Goal: Task Accomplishment & Management: Manage account settings

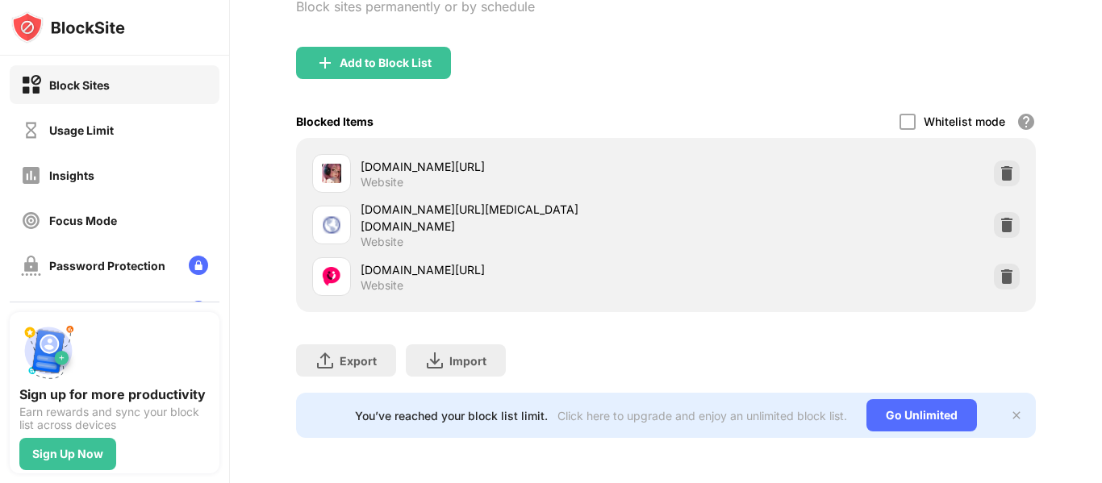
scroll to position [154, 0]
click at [119, 86] on div "Block Sites" at bounding box center [115, 84] width 210 height 39
drag, startPoint x: 229, startPoint y: 101, endPoint x: 284, endPoint y: 133, distance: 63.7
click at [250, 243] on div "Block Sites Usage Limit Insights Focus Mode Password Protection Custom Block Pa…" at bounding box center [551, 241] width 1102 height 483
click at [296, 123] on div "Blocked Items Whitelist mode Block all websites except for those in your whitel…" at bounding box center [666, 121] width 740 height 33
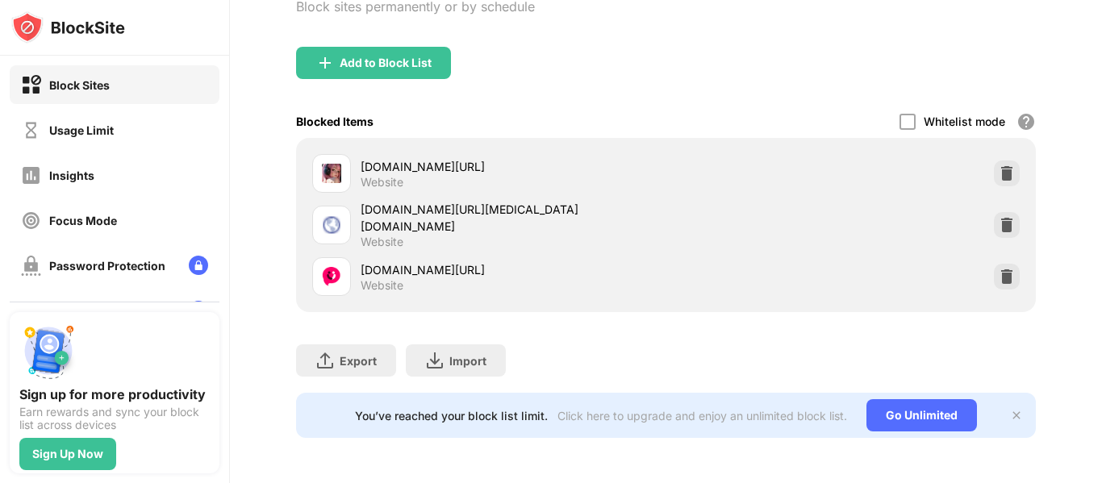
click at [361, 171] on div "[DOMAIN_NAME][URL] Website" at bounding box center [514, 173] width 306 height 31
click at [507, 410] on div "You’ve reached your block list limit." at bounding box center [451, 416] width 193 height 14
click at [628, 409] on div "Click here to upgrade and enjoy an unlimited block list." at bounding box center [703, 416] width 290 height 14
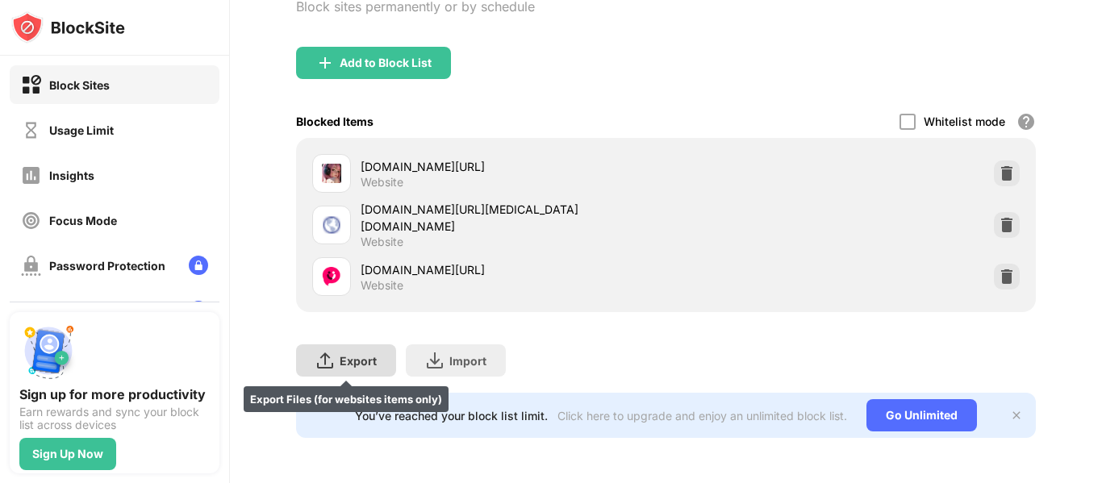
click at [358, 354] on div "Export" at bounding box center [358, 361] width 37 height 14
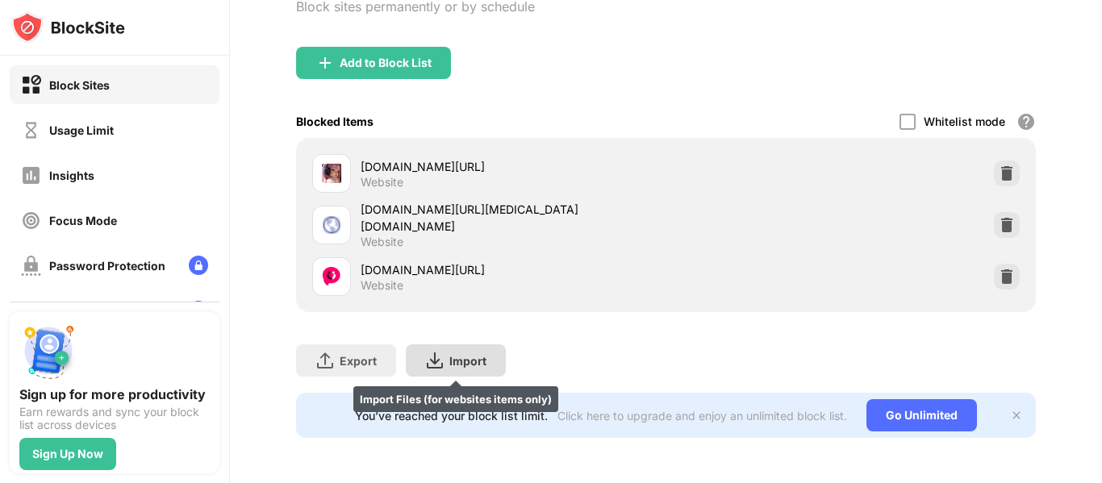
click at [463, 354] on div "Import" at bounding box center [468, 361] width 37 height 14
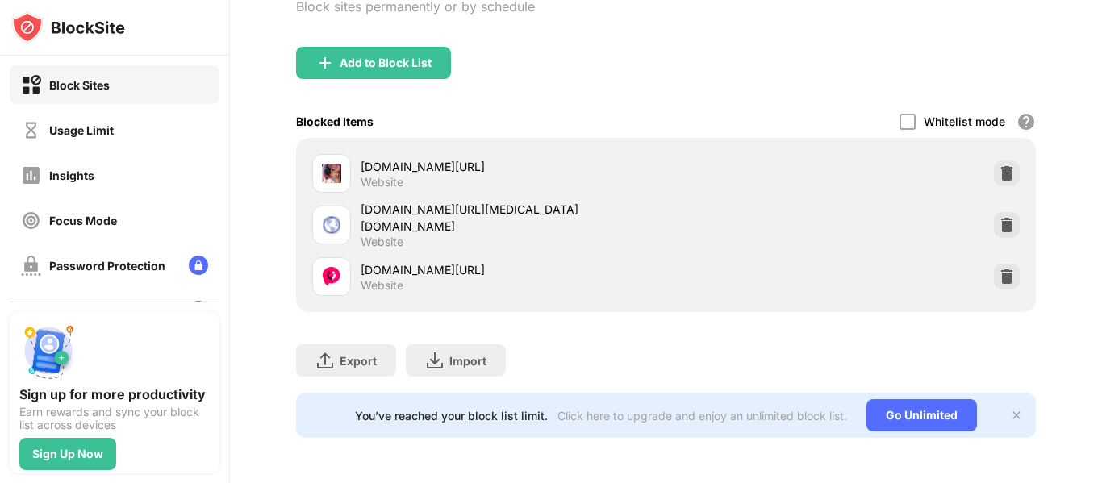
drag, startPoint x: 240, startPoint y: 48, endPoint x: 324, endPoint y: 113, distance: 106.4
click at [300, 76] on div "Add to Block List" at bounding box center [666, 76] width 740 height 58
drag, startPoint x: 328, startPoint y: 152, endPoint x: 481, endPoint y: 95, distance: 162.7
click at [479, 138] on div "[DOMAIN_NAME][URL] Website [DOMAIN_NAME][URL][MEDICAL_DATA][DOMAIN_NAME] Websit…" at bounding box center [666, 225] width 740 height 174
drag, startPoint x: 487, startPoint y: 84, endPoint x: 616, endPoint y: 27, distance: 140.9
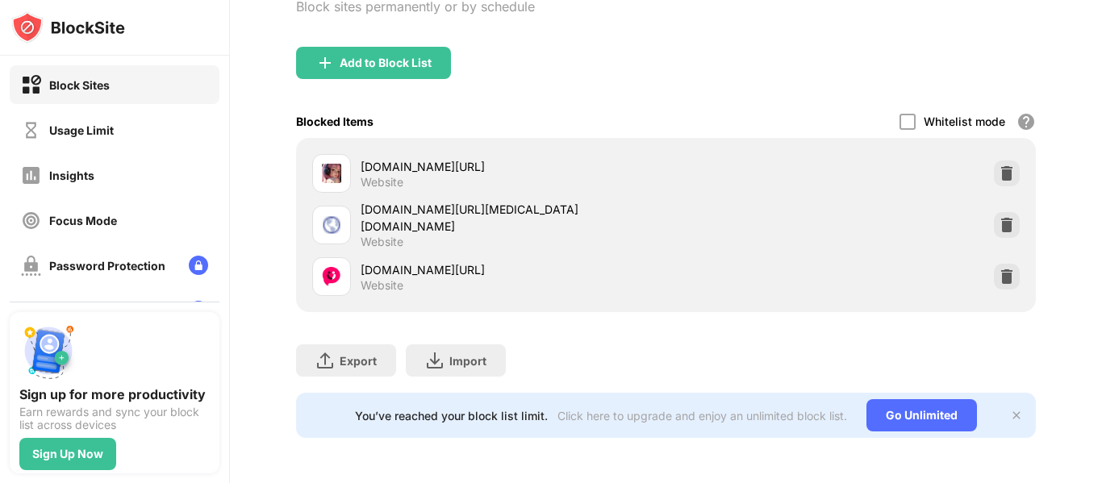
click at [556, 47] on div "Add to Block List" at bounding box center [666, 76] width 740 height 58
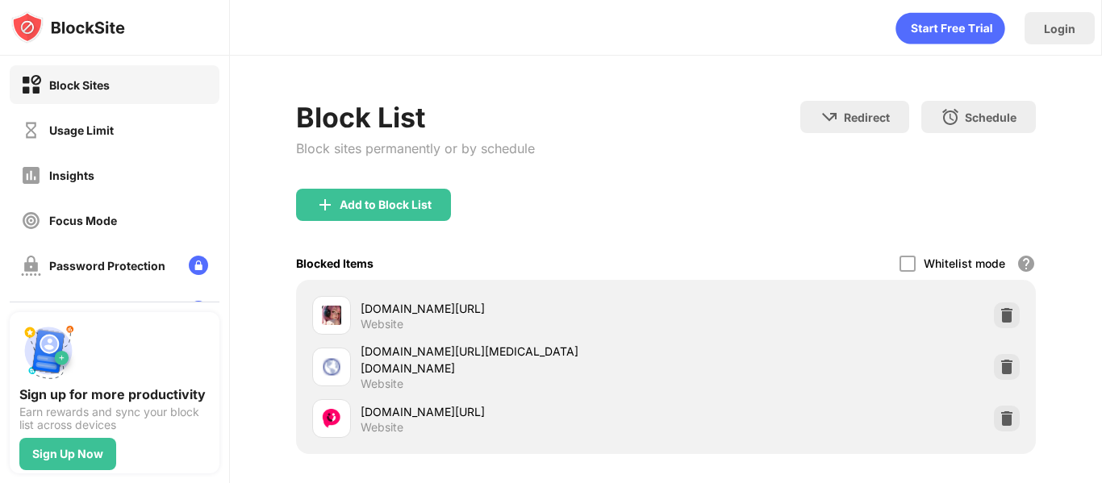
click at [424, 147] on div "Block sites permanently or by schedule" at bounding box center [415, 148] width 239 height 16
drag, startPoint x: 517, startPoint y: 102, endPoint x: 531, endPoint y: 98, distance: 14.3
click at [531, 98] on div "Block List Block sites permanently or by schedule Redirect Choose a site to be …" at bounding box center [666, 341] width 872 height 570
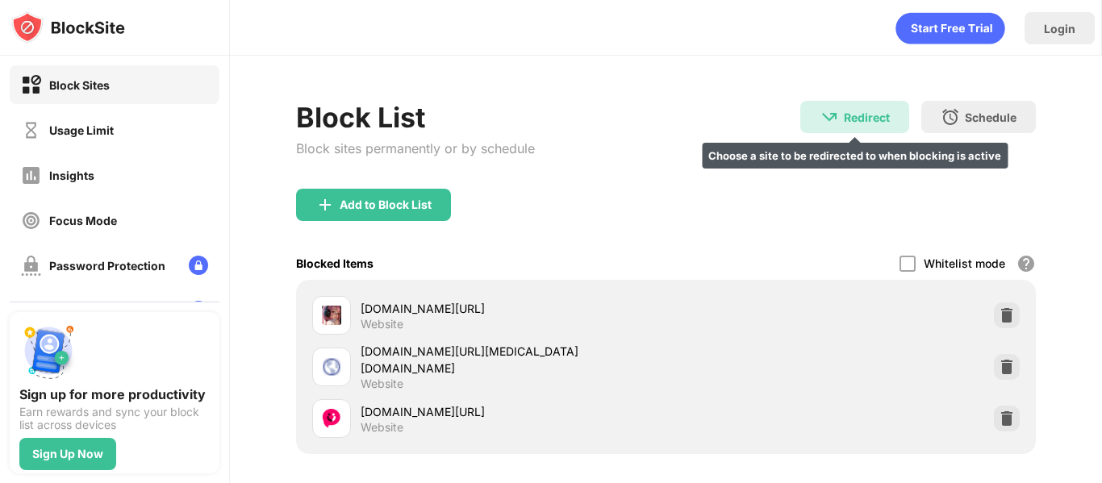
click at [848, 128] on div "Redirect Choose a site to be redirected to when blocking is active" at bounding box center [855, 117] width 109 height 32
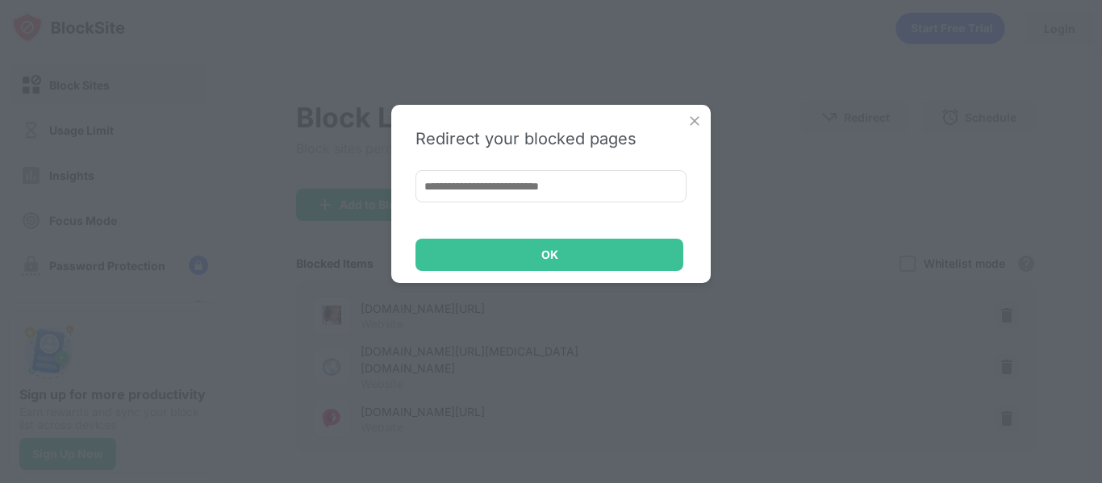
click at [577, 190] on input at bounding box center [551, 186] width 271 height 32
paste input "**********"
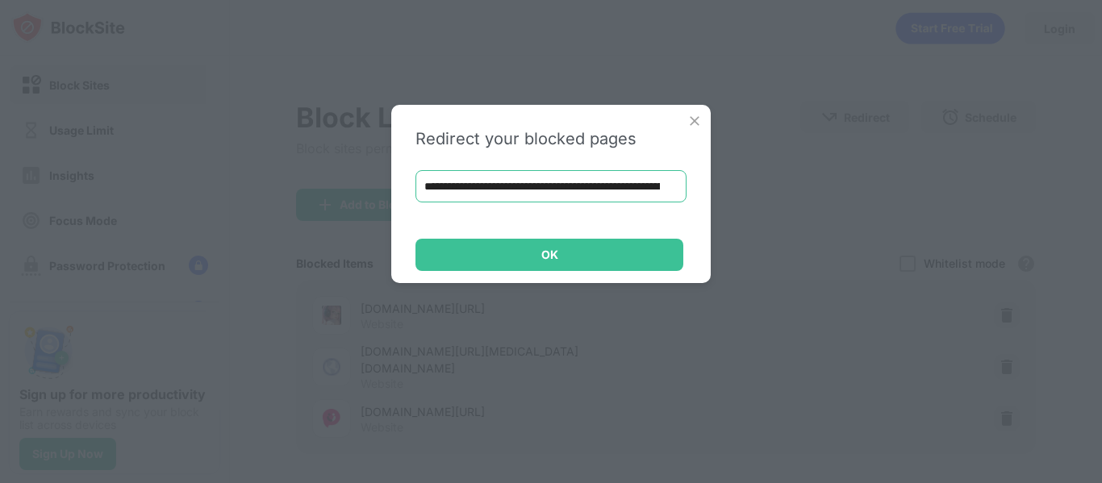
scroll to position [0, 1181]
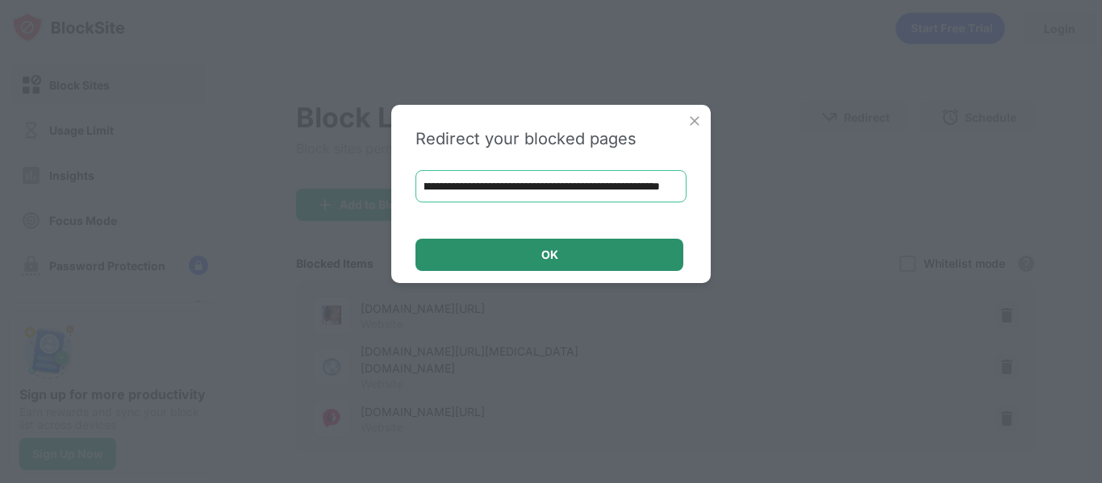
type input "**********"
click at [592, 242] on div "OK" at bounding box center [550, 255] width 268 height 32
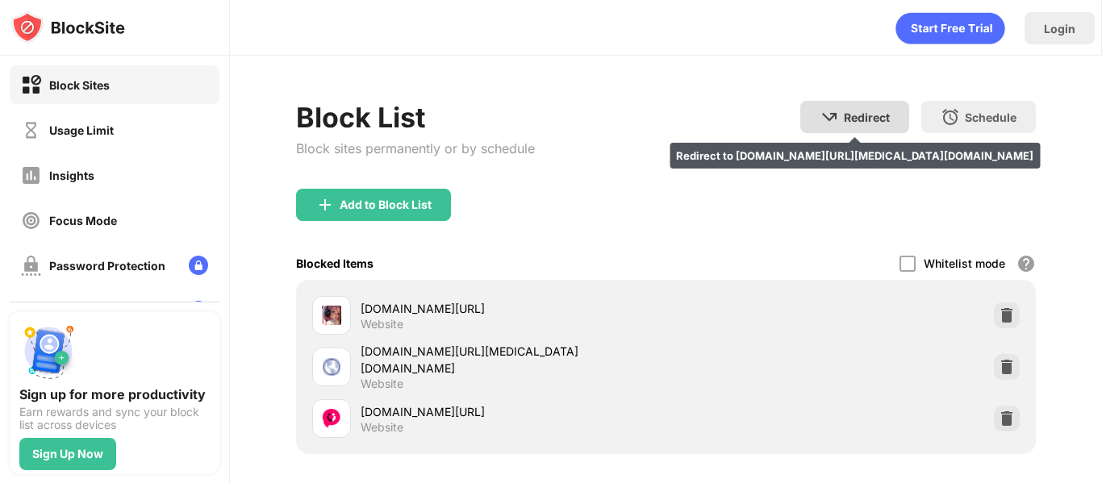
click at [844, 123] on div "Redirect" at bounding box center [867, 118] width 46 height 14
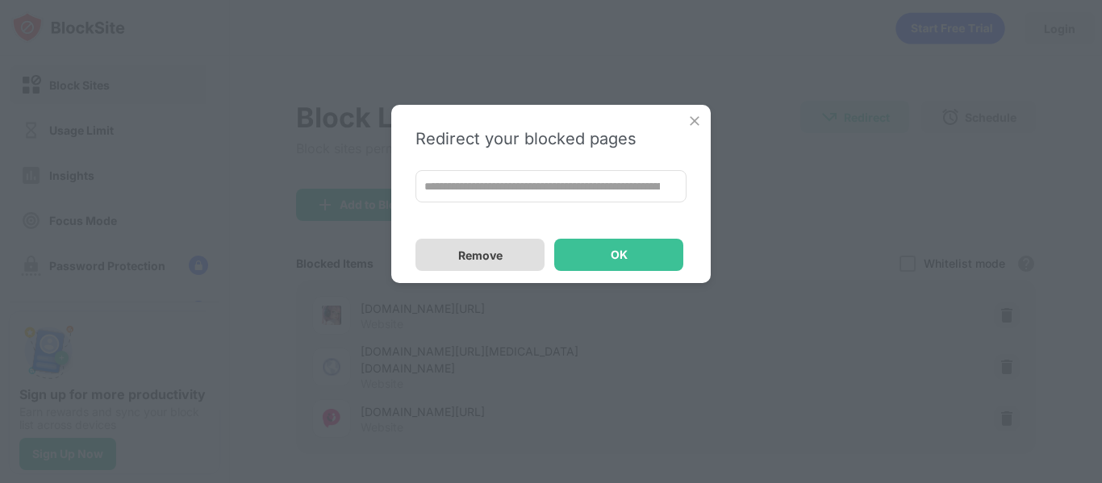
click at [512, 254] on div "Remove" at bounding box center [480, 255] width 129 height 32
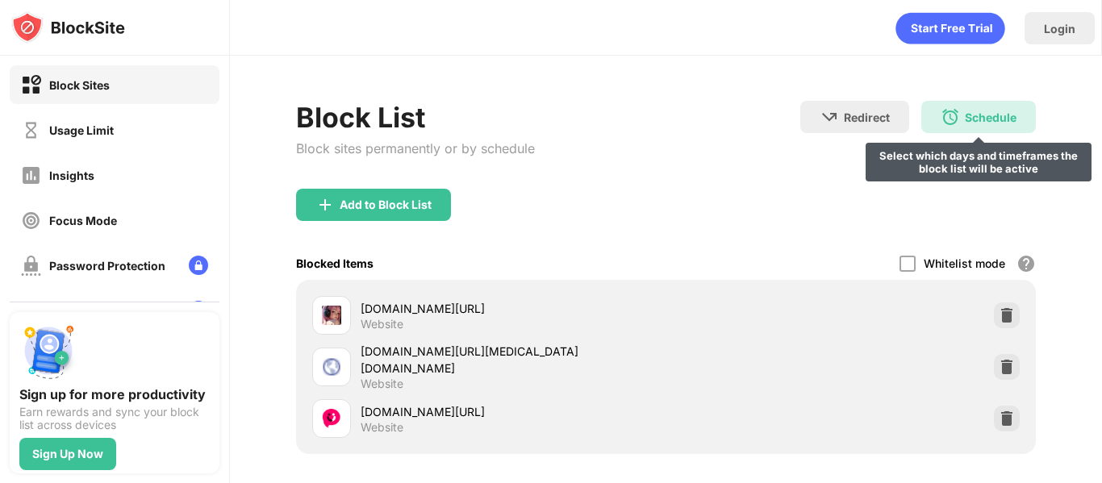
click at [943, 119] on img at bounding box center [950, 116] width 19 height 19
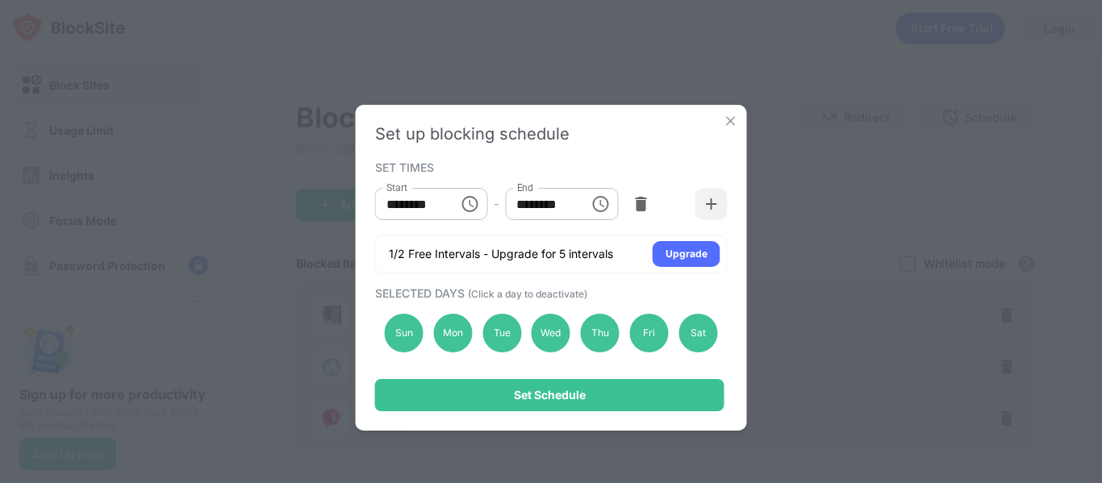
click at [726, 113] on img at bounding box center [731, 121] width 16 height 16
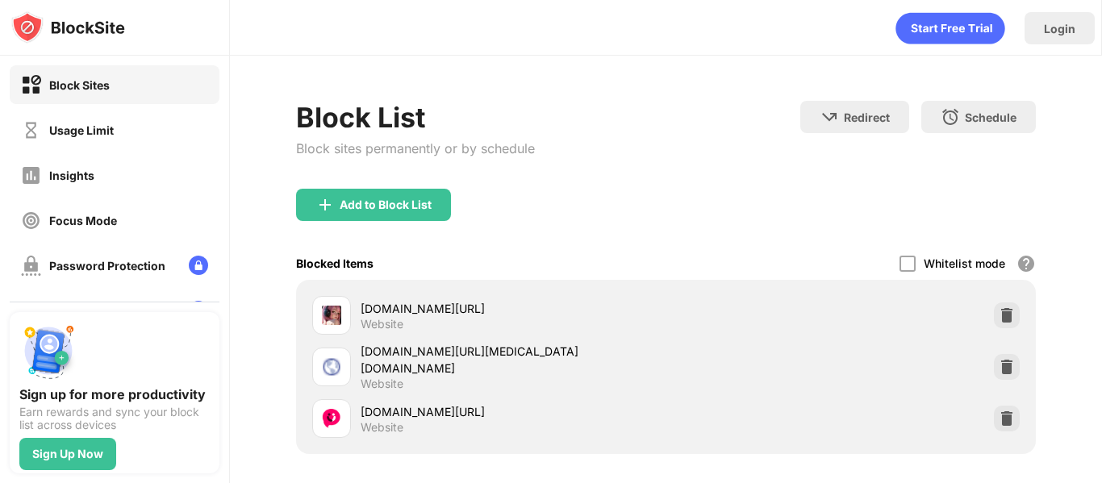
drag, startPoint x: 514, startPoint y: 199, endPoint x: 742, endPoint y: 225, distance: 229.0
click at [743, 225] on div "Add to Block List" at bounding box center [666, 218] width 740 height 58
click at [242, 105] on div "Block List Block sites permanently or by schedule Redirect Choose a site to be …" at bounding box center [666, 341] width 872 height 570
drag, startPoint x: 245, startPoint y: 106, endPoint x: 285, endPoint y: 110, distance: 39.8
click at [270, 107] on div "Block List Block sites permanently or by schedule Redirect Choose a site to be …" at bounding box center [666, 341] width 872 height 570
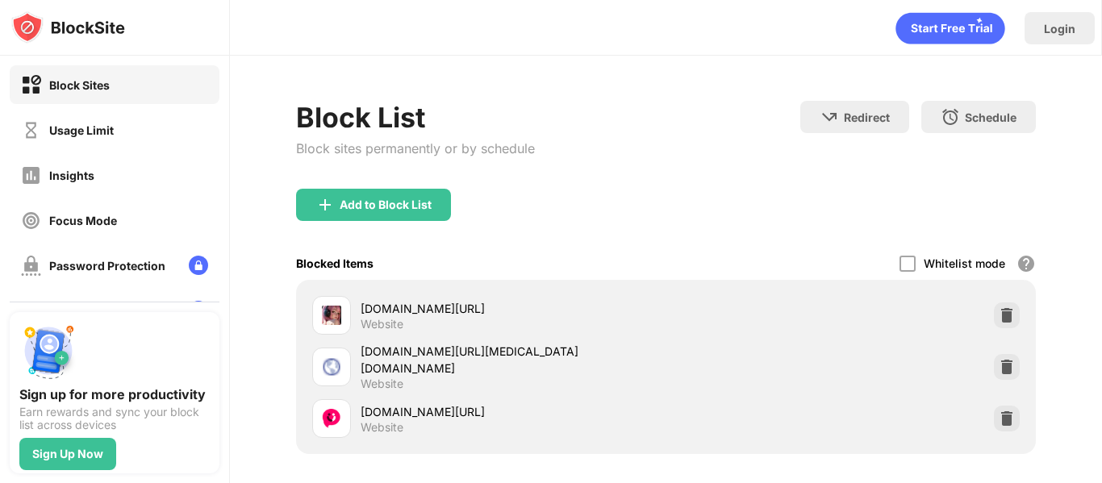
click at [340, 120] on div "Block List" at bounding box center [415, 117] width 239 height 33
drag, startPoint x: 340, startPoint y: 120, endPoint x: 333, endPoint y: 189, distance: 69.0
click at [338, 128] on div "Block List" at bounding box center [415, 117] width 239 height 33
click at [329, 231] on div "Add to Block List" at bounding box center [666, 218] width 740 height 58
drag, startPoint x: 329, startPoint y: 231, endPoint x: 317, endPoint y: 299, distance: 68.9
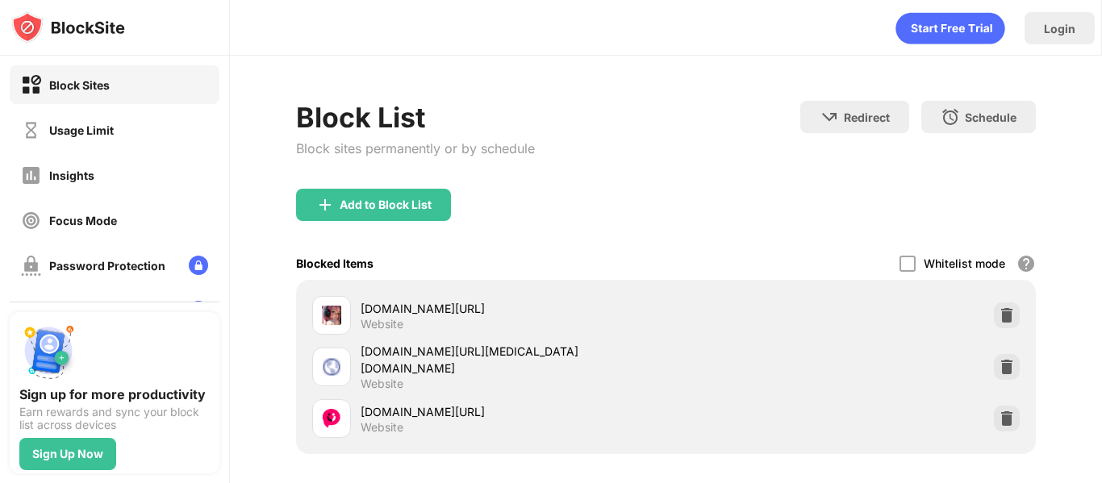
click at [318, 296] on div "Add to Block List Blocked Items Whitelist mode Block all websites except for th…" at bounding box center [666, 322] width 740 height 266
drag, startPoint x: 312, startPoint y: 310, endPoint x: 297, endPoint y: 466, distance: 156.4
click at [297, 466] on div "Block List Block sites permanently or by schedule Redirect Choose a site to be …" at bounding box center [666, 340] width 740 height 479
click at [1036, 190] on div "Add to Block List" at bounding box center [666, 218] width 740 height 58
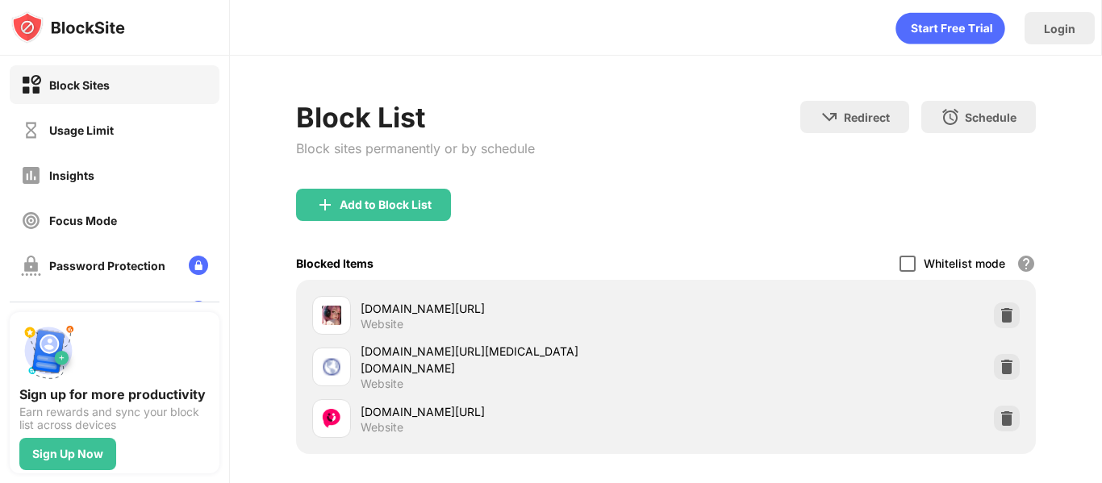
click at [916, 263] on div at bounding box center [908, 264] width 16 height 16
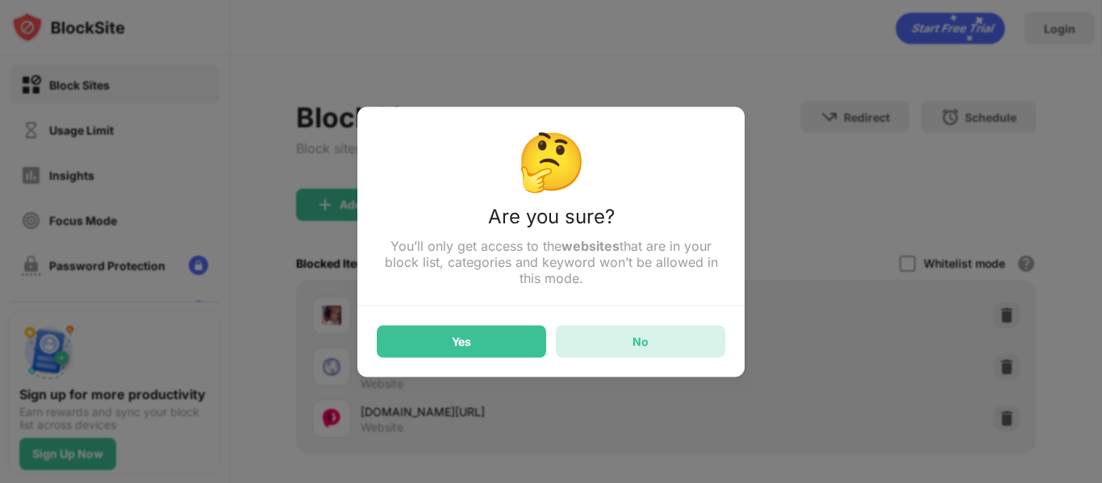
click at [595, 341] on div "No" at bounding box center [640, 341] width 169 height 32
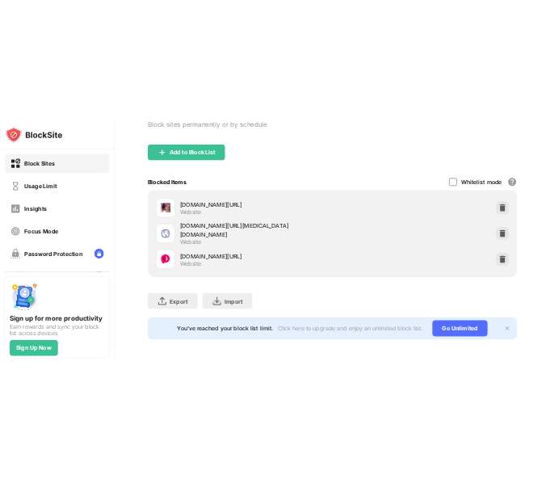
scroll to position [154, 270]
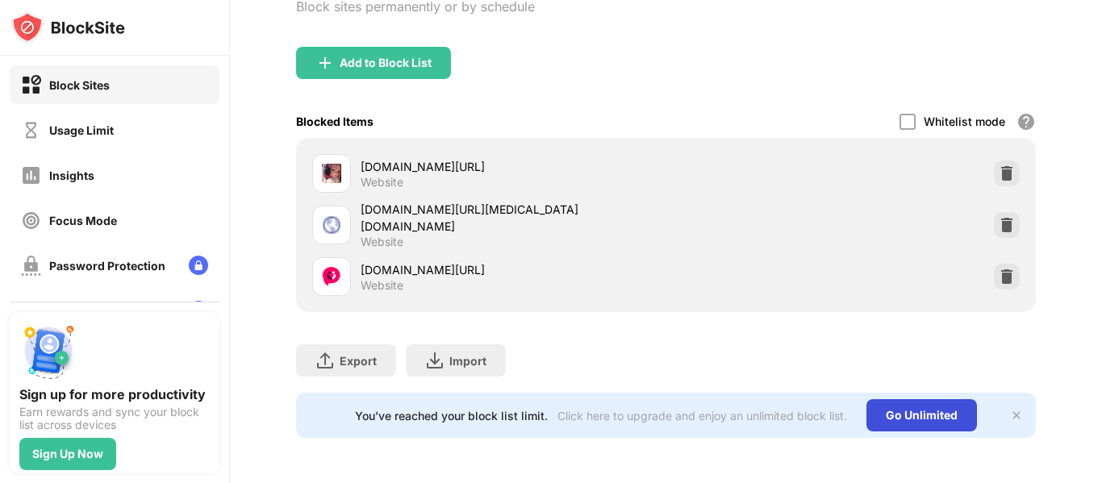
click at [867, 399] on div "Go Unlimited" at bounding box center [922, 415] width 111 height 32
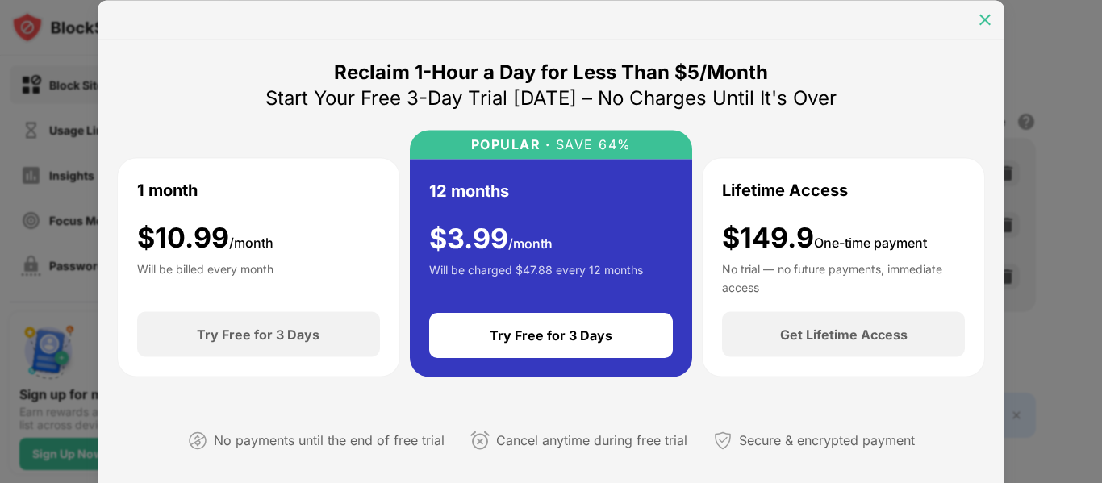
click at [985, 24] on img at bounding box center [985, 19] width 16 height 16
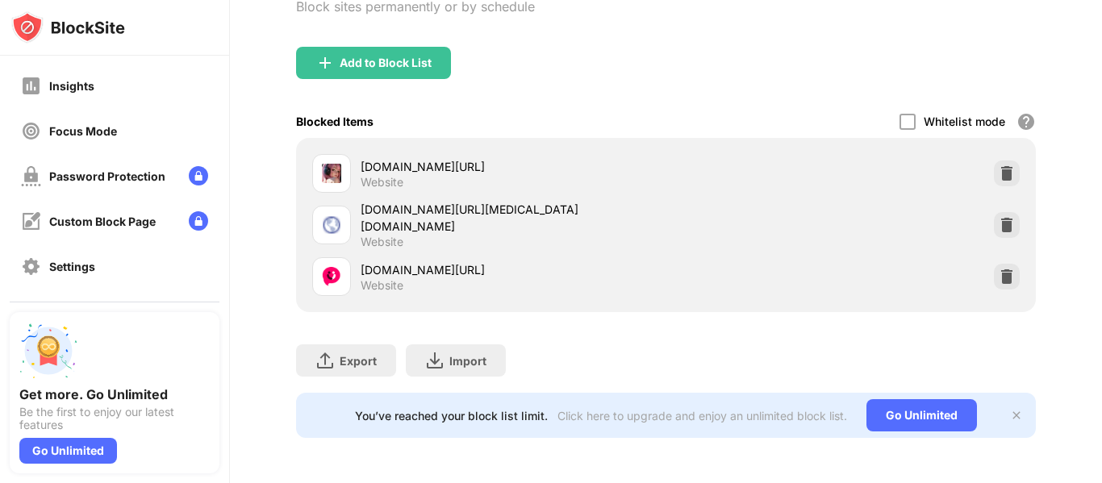
scroll to position [226, 0]
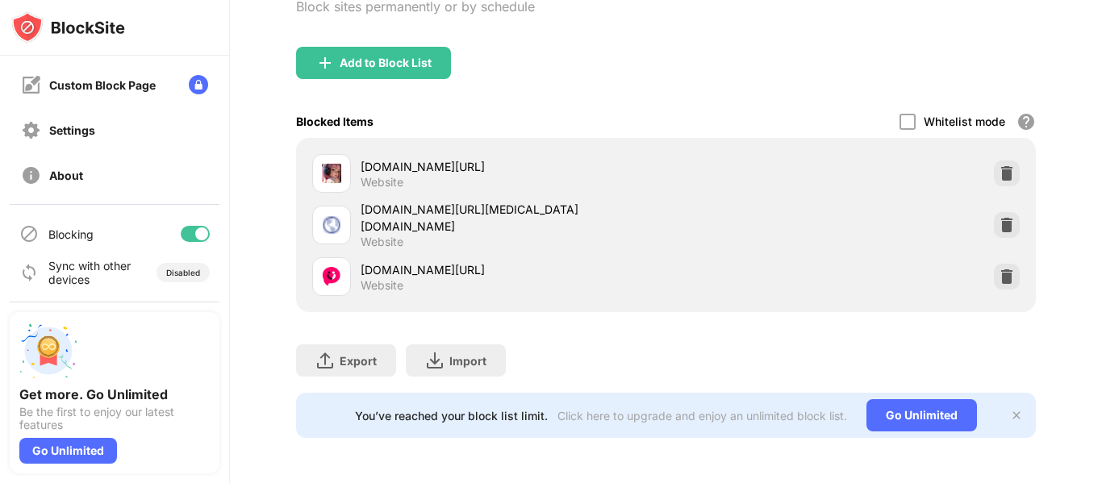
click at [324, 78] on div "Add to Block List" at bounding box center [666, 76] width 740 height 58
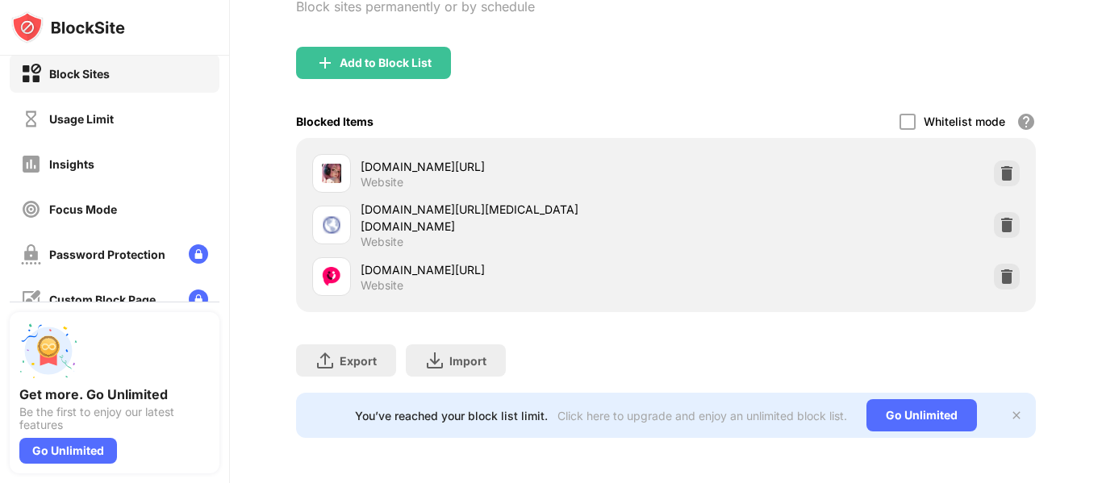
scroll to position [0, 0]
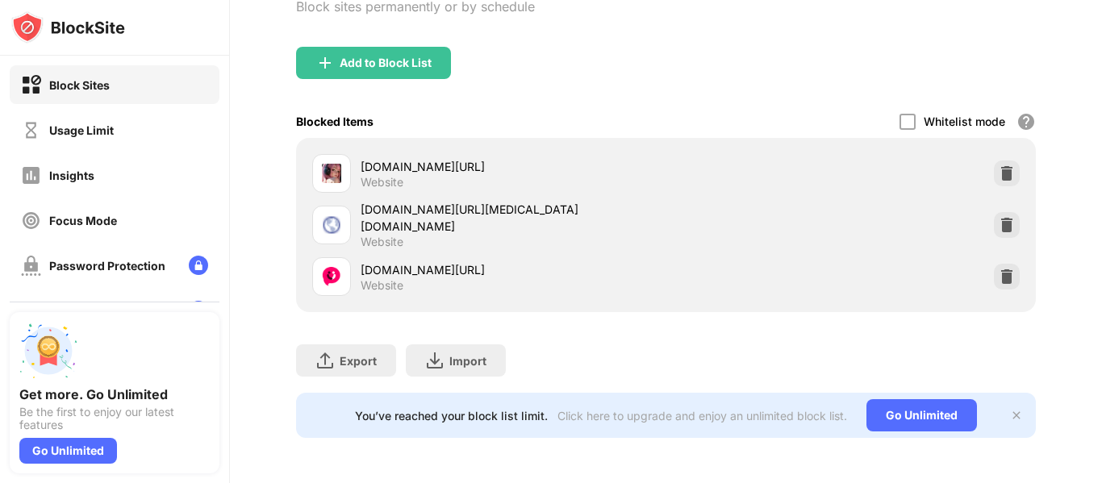
click at [122, 92] on div "Block Sites" at bounding box center [115, 84] width 210 height 39
click at [107, 131] on div "Usage Limit" at bounding box center [81, 130] width 65 height 14
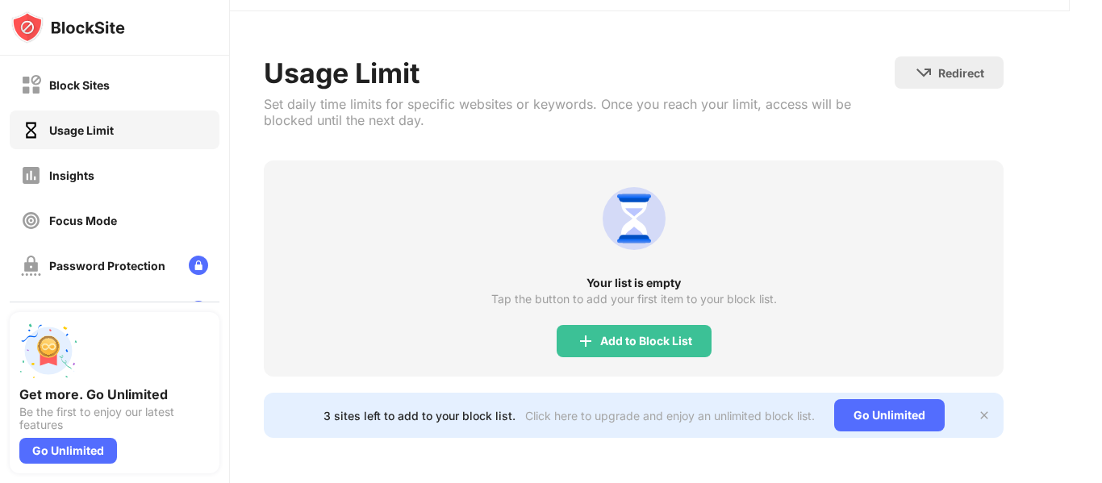
scroll to position [56, 30]
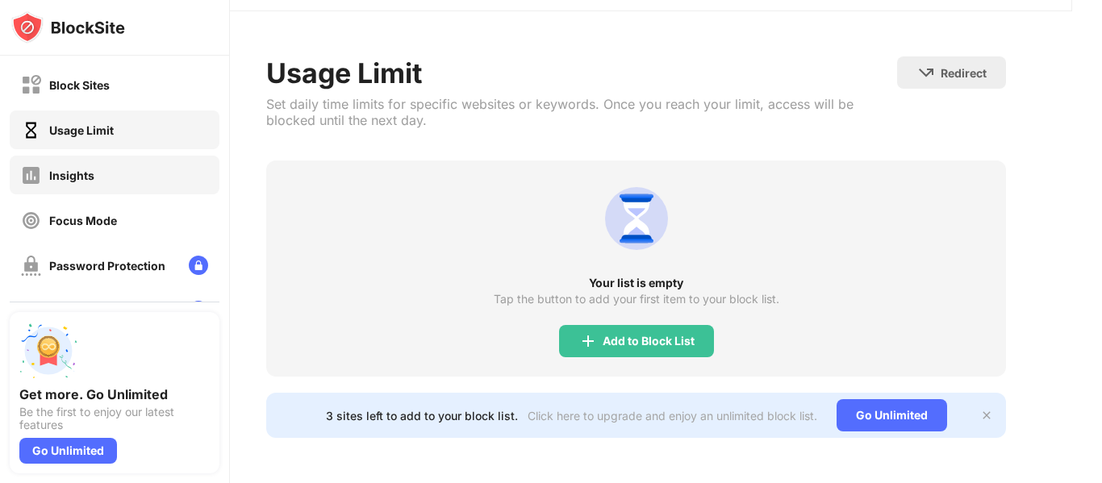
click at [103, 161] on div "Insights" at bounding box center [115, 175] width 210 height 39
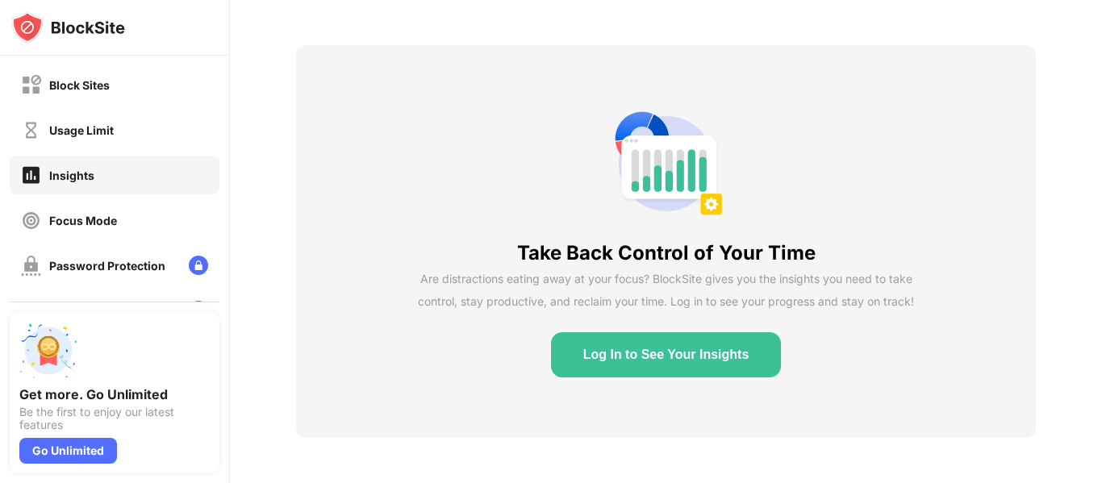
scroll to position [68, 12]
click at [115, 197] on div "Block Sites Usage Limit Insights Focus Mode Password Protection Custom Block Pa…" at bounding box center [114, 243] width 229 height 374
click at [115, 218] on div "Focus Mode" at bounding box center [83, 221] width 68 height 14
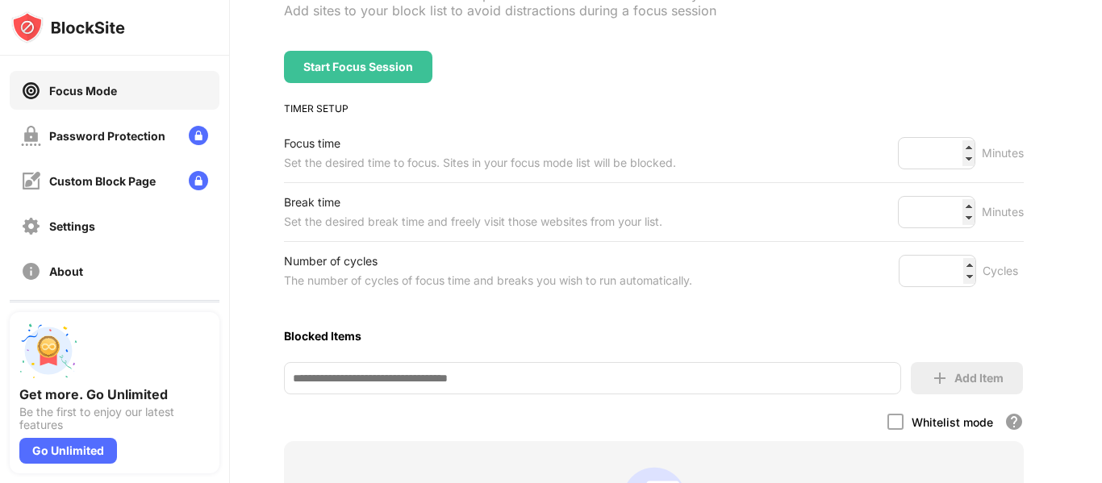
scroll to position [132, 0]
click at [420, 376] on input at bounding box center [592, 378] width 617 height 32
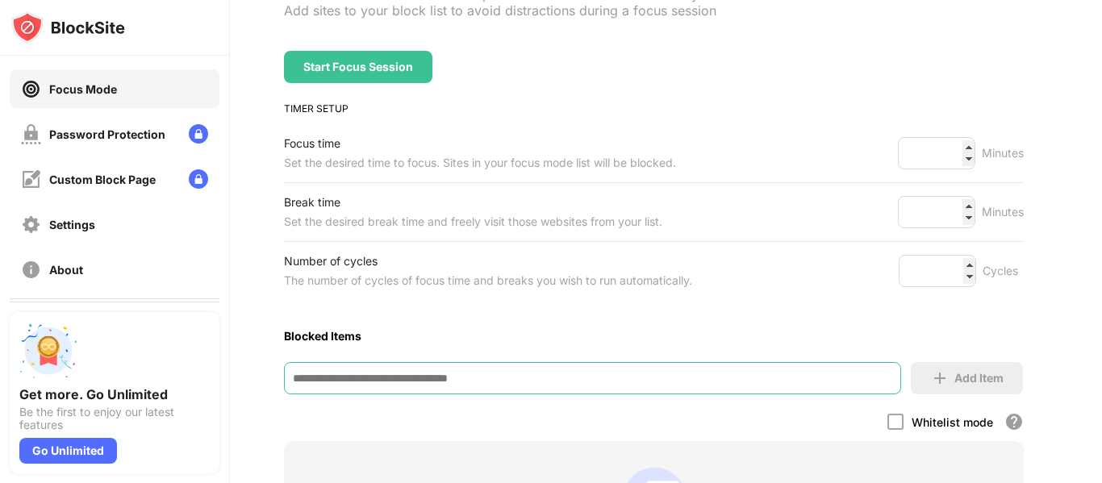
paste input "**********"
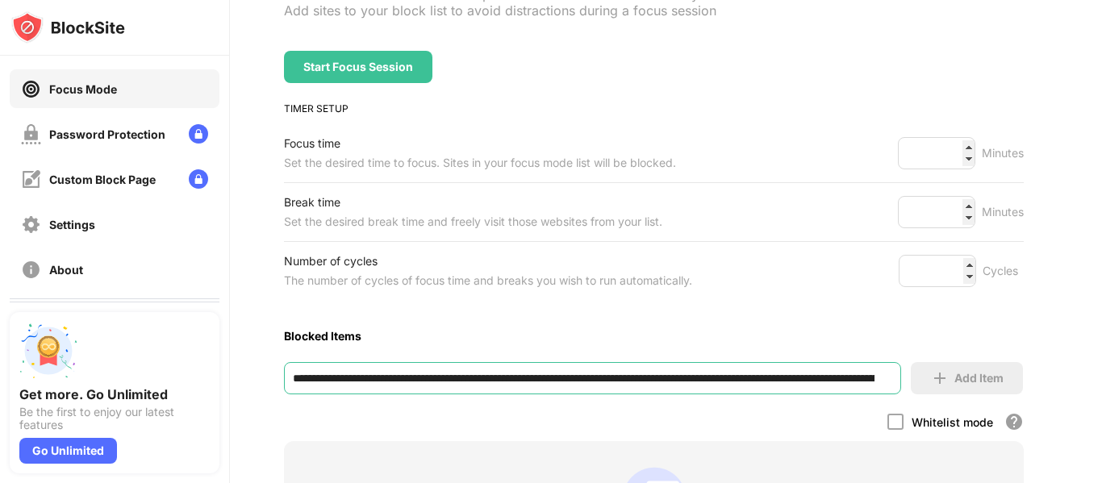
scroll to position [0, 847]
type input "**********"
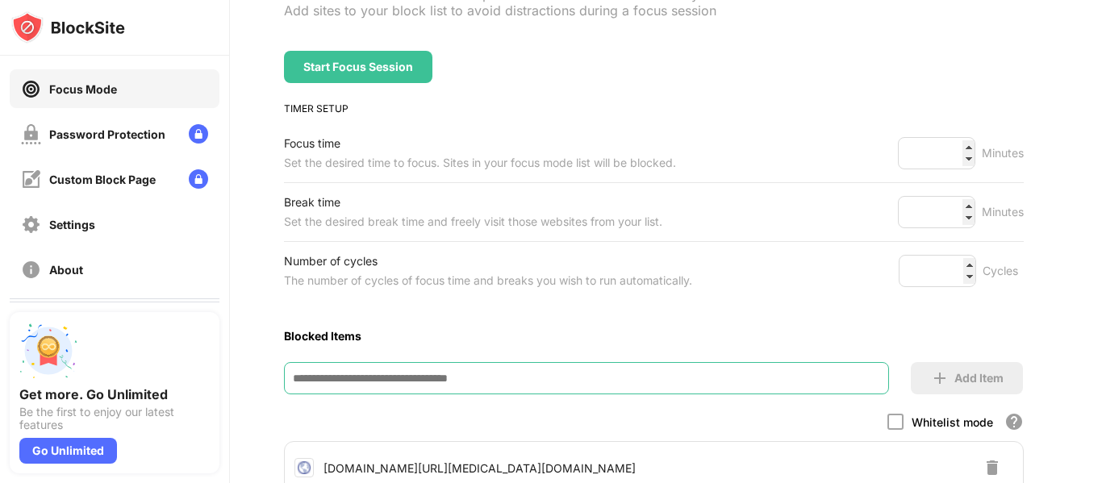
scroll to position [0, 0]
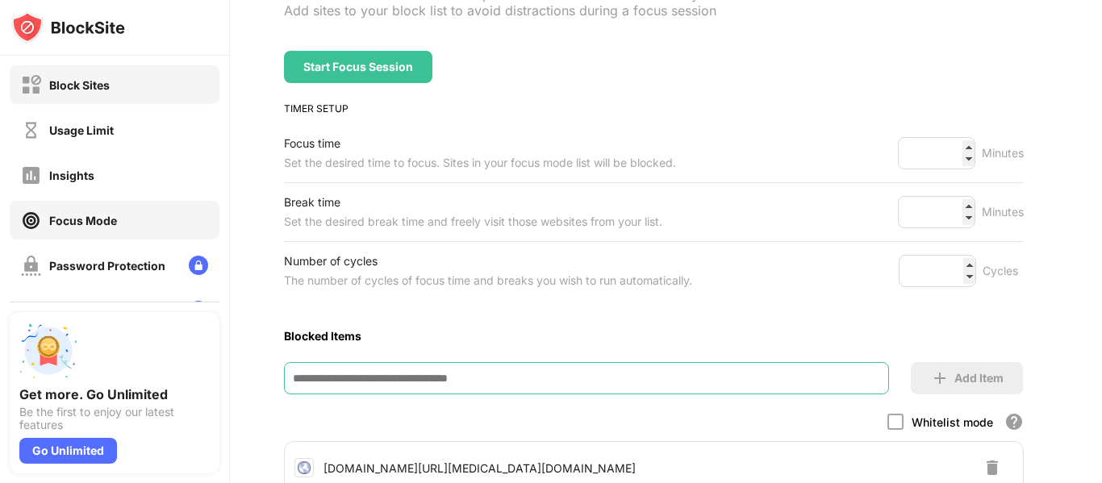
click at [114, 89] on div "Block Sites" at bounding box center [115, 84] width 210 height 39
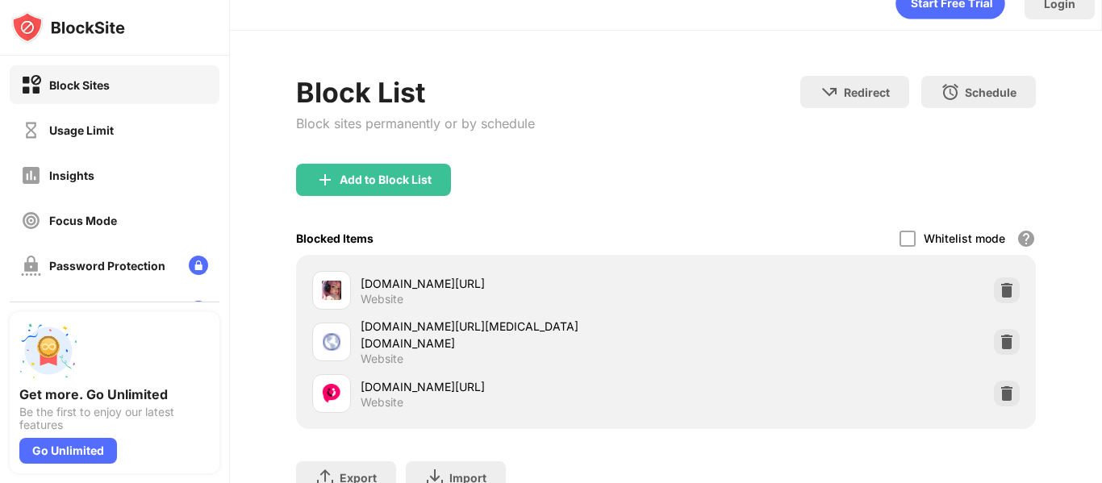
scroll to position [0, 12]
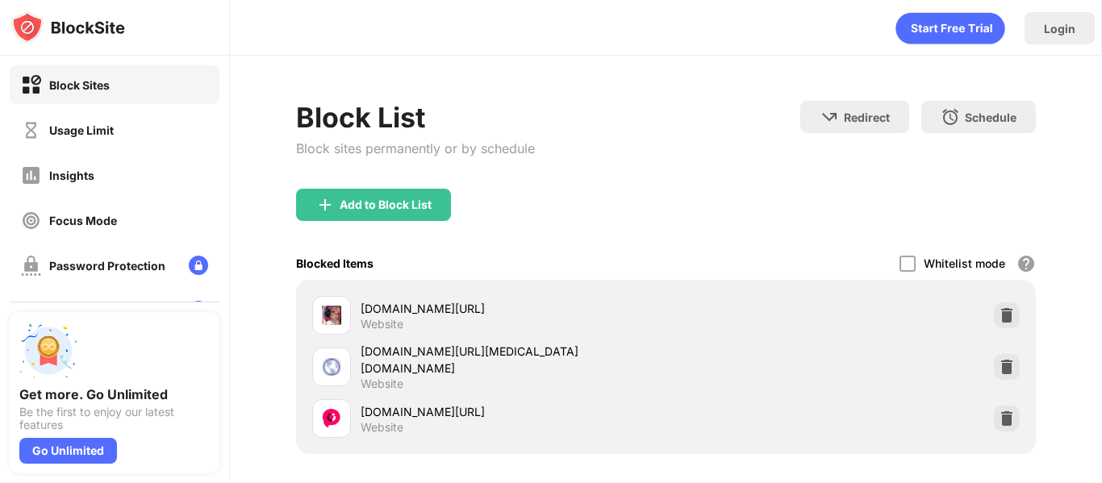
drag, startPoint x: 407, startPoint y: 167, endPoint x: 394, endPoint y: 261, distance: 94.5
click at [395, 253] on div "Block List Block sites permanently or by schedule Redirect Choose a site to be …" at bounding box center [666, 340] width 740 height 479
drag, startPoint x: 403, startPoint y: 328, endPoint x: 851, endPoint y: 153, distance: 481.7
click at [404, 325] on div "[DOMAIN_NAME][URL] Website" at bounding box center [514, 315] width 306 height 31
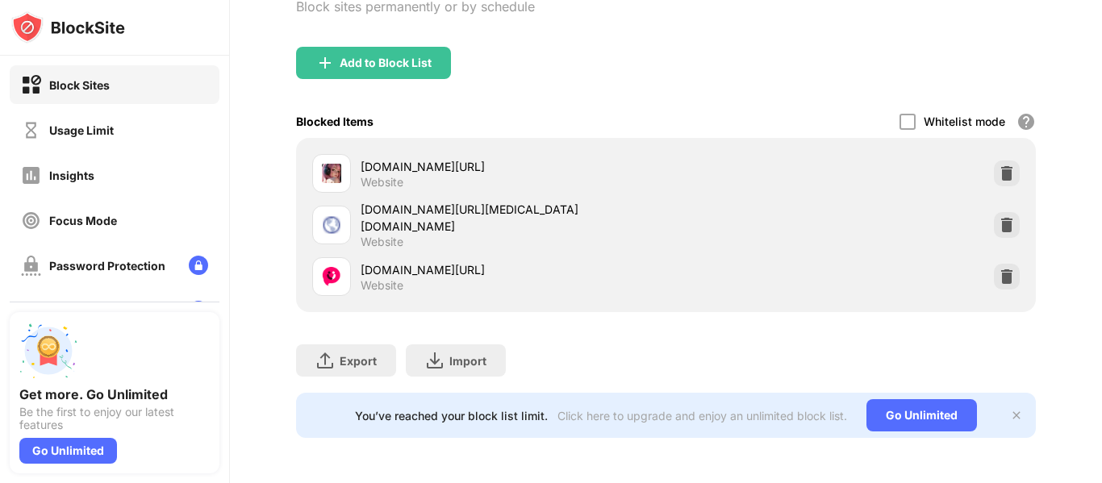
scroll to position [154, 0]
drag, startPoint x: 389, startPoint y: 259, endPoint x: 400, endPoint y: 328, distance: 70.3
click at [400, 328] on div "Block List Block sites permanently or by schedule Redirect Choose a site to be …" at bounding box center [666, 198] width 740 height 479
drag, startPoint x: 406, startPoint y: 198, endPoint x: 442, endPoint y: 123, distance: 83.4
click at [406, 201] on div "[DOMAIN_NAME][URL][MEDICAL_DATA][DOMAIN_NAME]" at bounding box center [514, 218] width 306 height 34
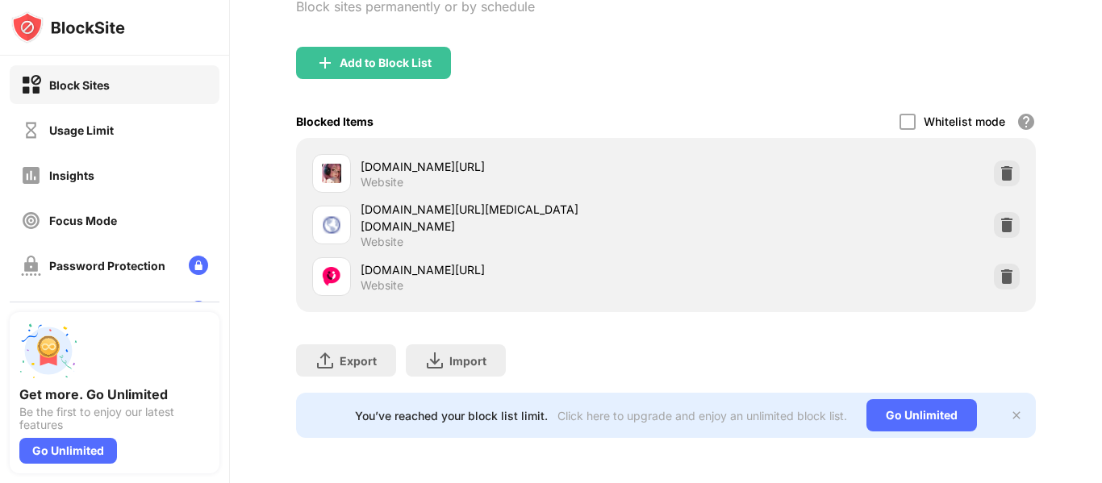
drag, startPoint x: 488, startPoint y: 108, endPoint x: 507, endPoint y: 119, distance: 21.7
click at [497, 111] on div "Blocked Items Whitelist mode Block all websites except for those in your whitel…" at bounding box center [666, 121] width 740 height 33
click at [528, 158] on div "[DOMAIN_NAME][URL]" at bounding box center [514, 166] width 306 height 17
drag, startPoint x: 916, startPoint y: 148, endPoint x: 943, endPoint y: 231, distance: 87.5
click at [922, 151] on div "[DOMAIN_NAME][URL] Website" at bounding box center [666, 174] width 721 height 52
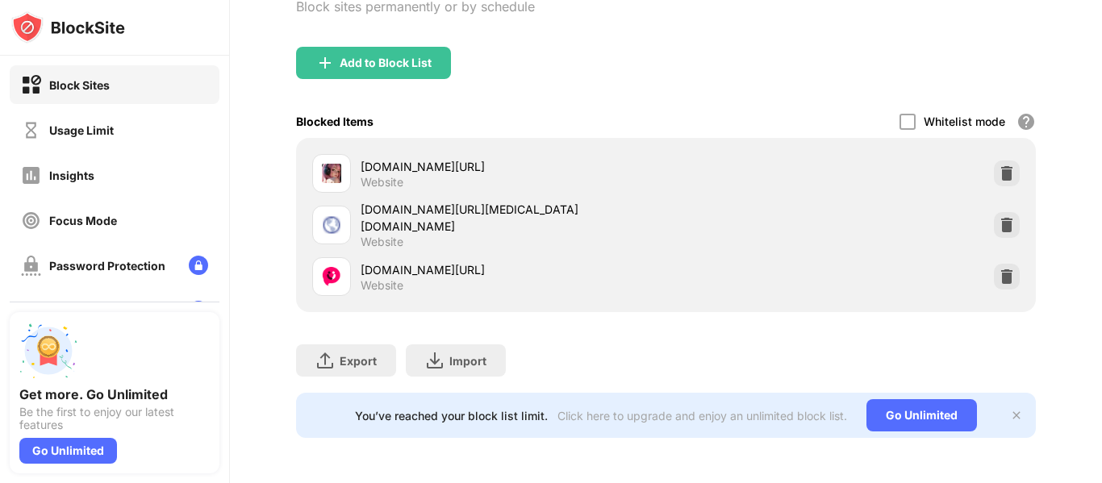
scroll to position [154, 270]
